Goal: Find contact information: Find contact information

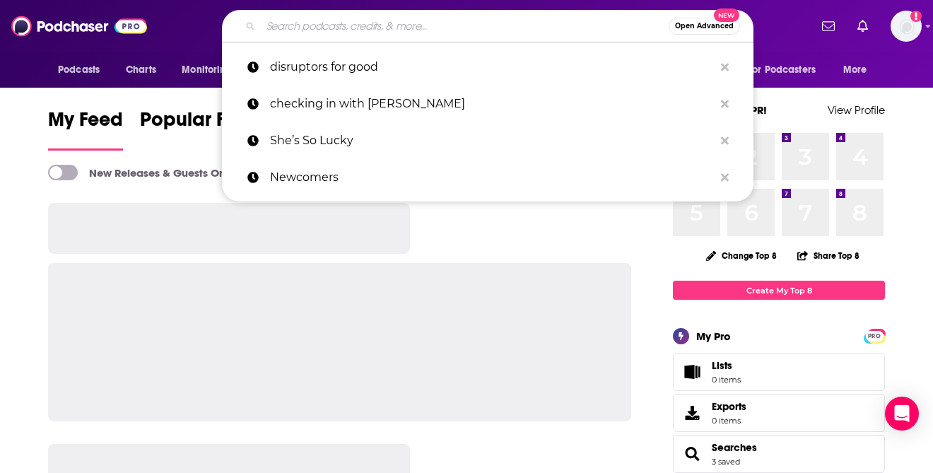
click at [435, 15] on input "Search podcasts, credits, & more..." at bounding box center [465, 26] width 408 height 23
type input "b"
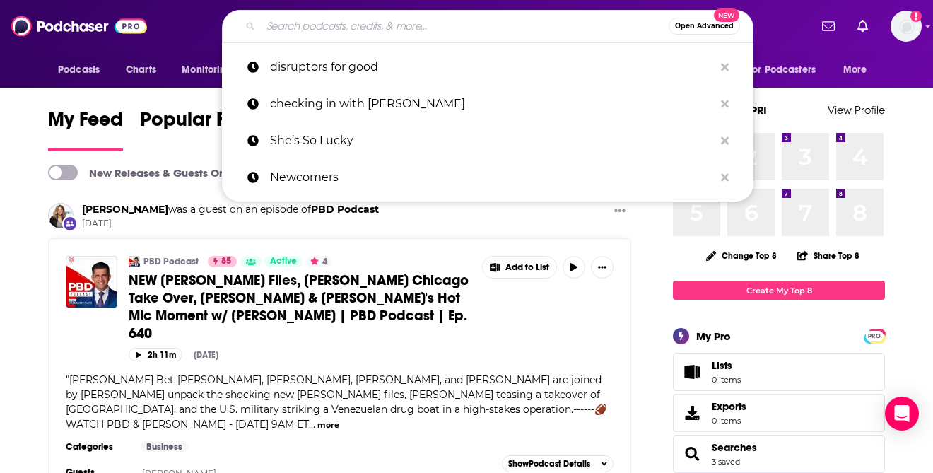
paste input "podchaser"
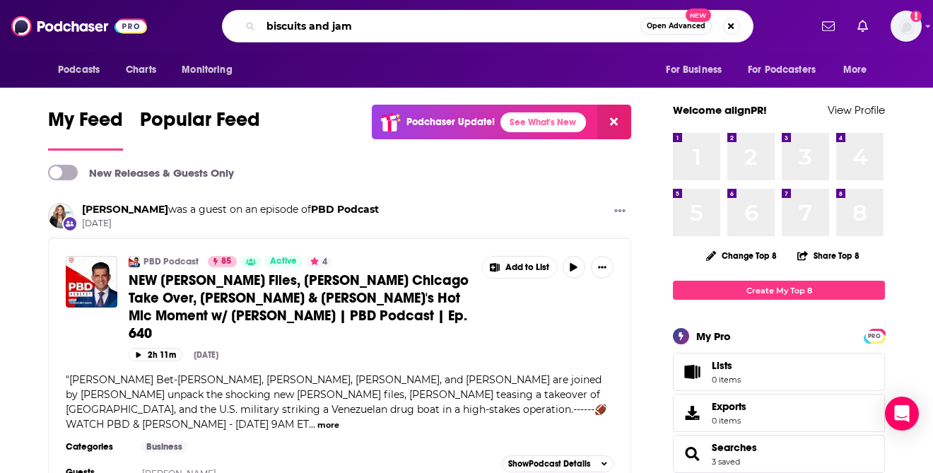
type input "biscuits and jam"
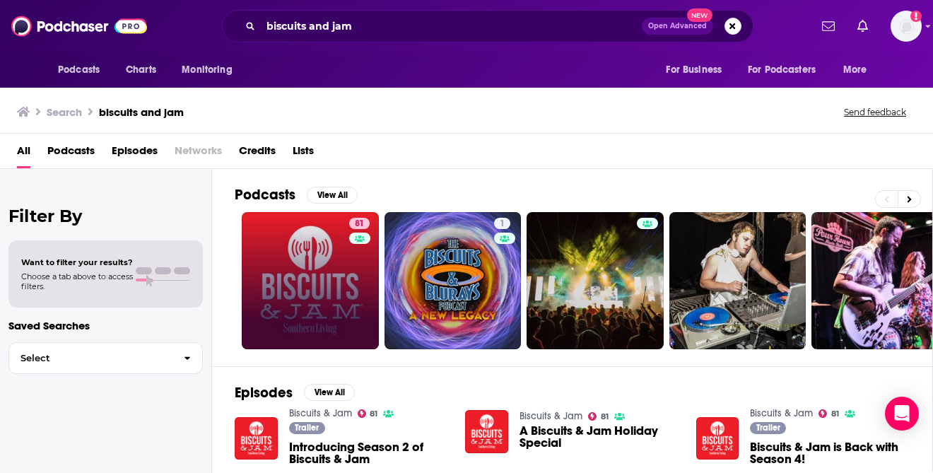
click at [337, 253] on link "81" at bounding box center [310, 280] width 137 height 137
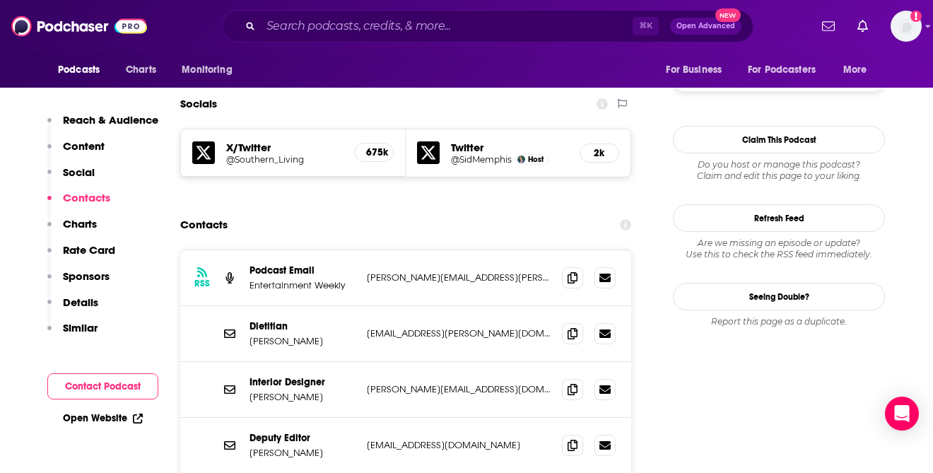
scroll to position [1263, 0]
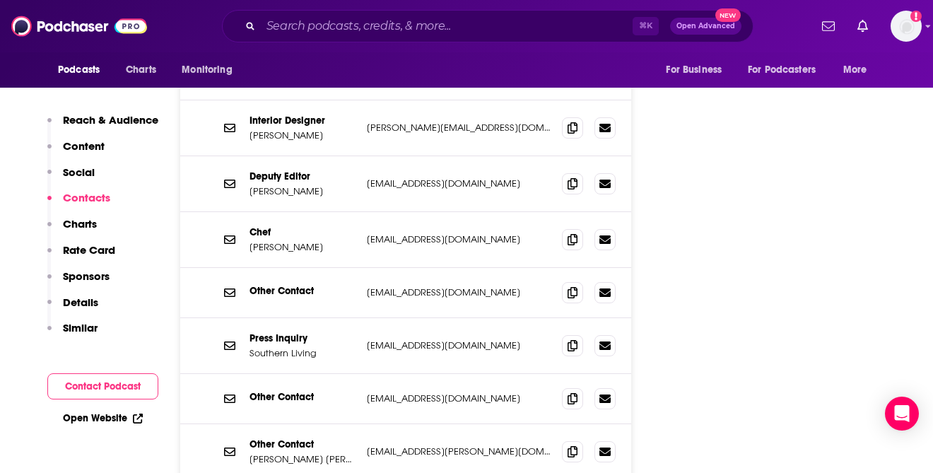
scroll to position [1498, 0]
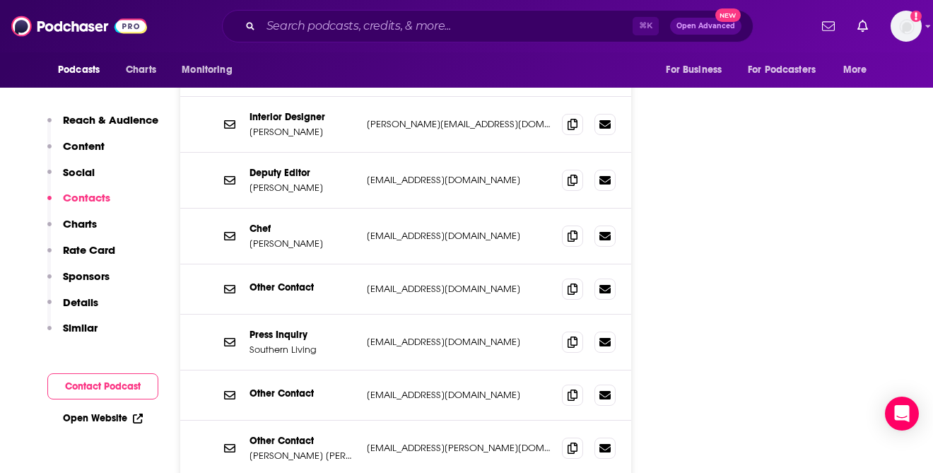
drag, startPoint x: 357, startPoint y: 404, endPoint x: 468, endPoint y: 404, distance: 111.6
drag, startPoint x: 476, startPoint y: 406, endPoint x: 367, endPoint y: 408, distance: 108.8
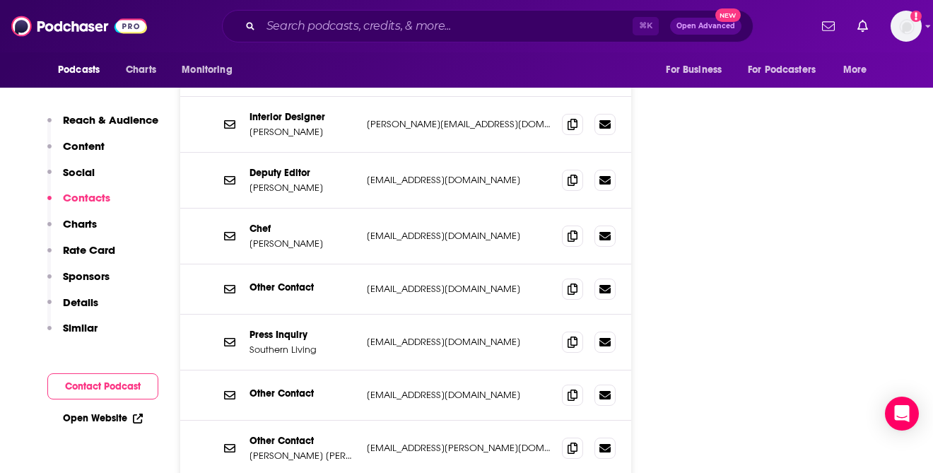
copy p "[EMAIL_ADDRESS][DOMAIN_NAME]"
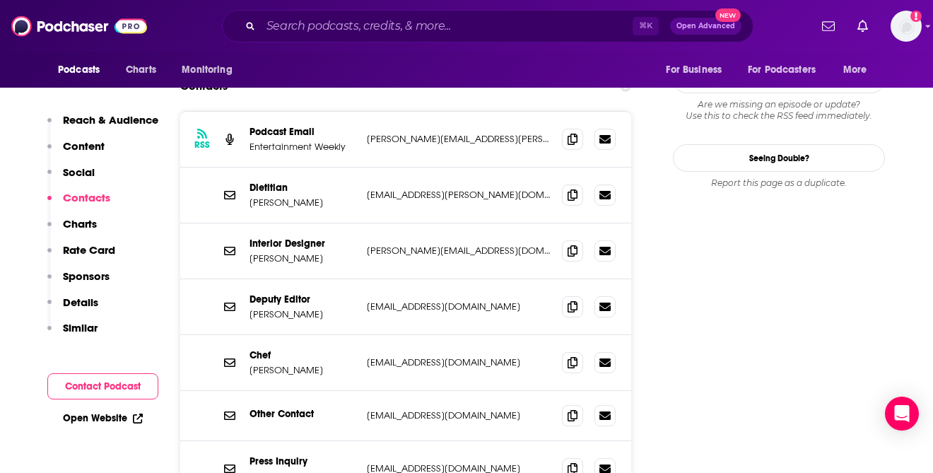
scroll to position [1373, 0]
